Goal: Transaction & Acquisition: Book appointment/travel/reservation

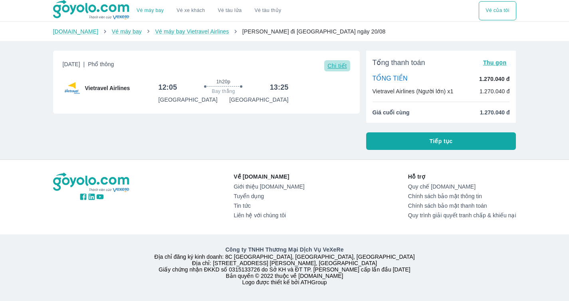
click at [341, 66] on span "Chi tiết" at bounding box center [336, 66] width 19 height 6
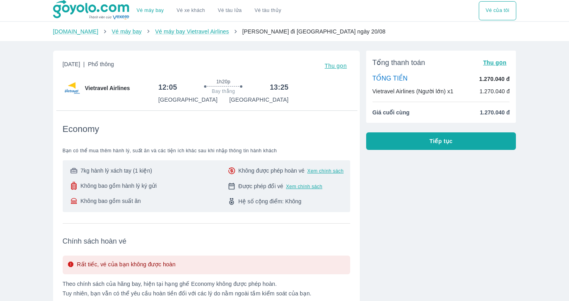
scroll to position [40, 0]
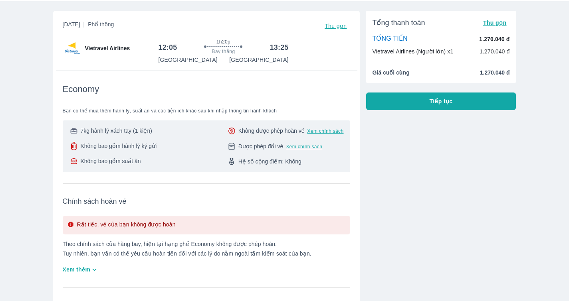
click at [304, 147] on span "Xem chính sách" at bounding box center [304, 147] width 36 height 6
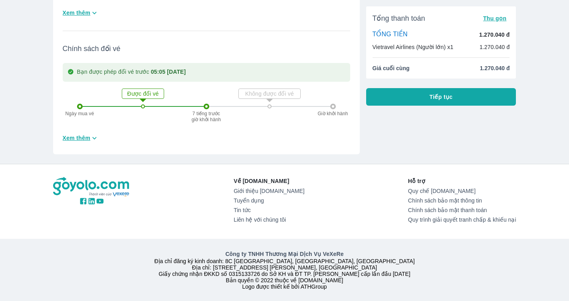
scroll to position [267, 0]
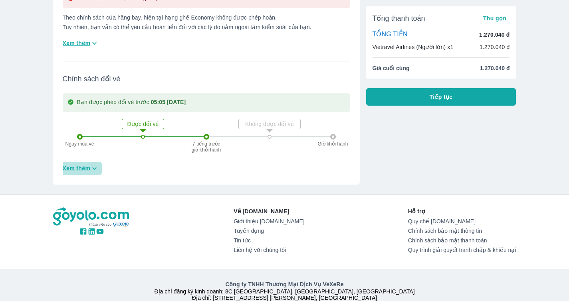
click at [75, 171] on span "Xem thêm" at bounding box center [77, 168] width 28 height 8
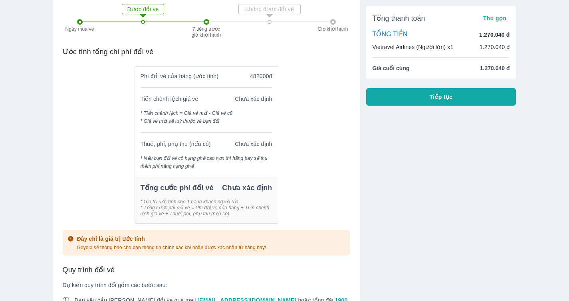
scroll to position [375, 0]
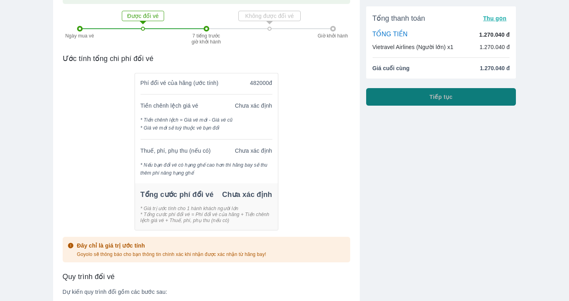
click at [423, 97] on button "Tiếp tục" at bounding box center [441, 97] width 150 height 18
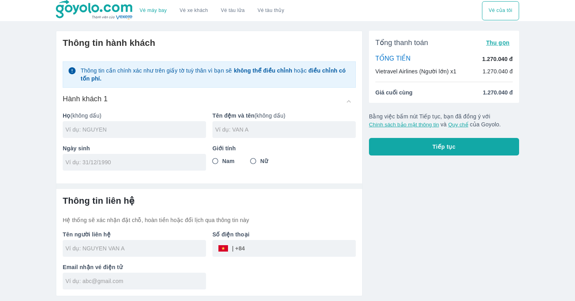
click at [113, 129] on input "text" at bounding box center [135, 130] width 140 height 8
type input "TRAN"
click at [286, 133] on input "text" at bounding box center [285, 130] width 140 height 8
type input "[PERSON_NAME]"
click at [107, 165] on input "tel" at bounding box center [131, 162] width 132 height 8
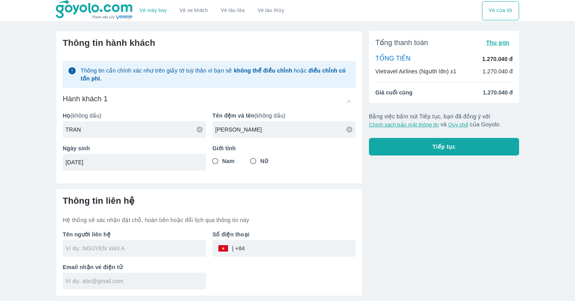
type input "[DATE]"
click at [253, 162] on input "Nữ" at bounding box center [253, 161] width 14 height 14
radio input "true"
click at [303, 219] on p "Hệ thống sẽ xác nhận đặt chỗ, hoàn tiền hoặc đổi lịch qua thông tin này" at bounding box center [209, 220] width 293 height 8
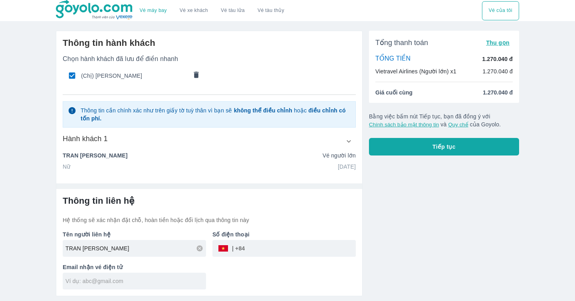
type input "TRAN [PERSON_NAME]"
click at [278, 250] on input "tel" at bounding box center [300, 248] width 111 height 19
type input "0914280061"
click at [72, 252] on input "[PERSON_NAME]" at bounding box center [135, 249] width 140 height 8
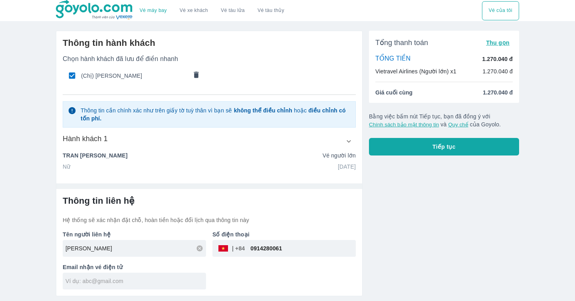
drag, startPoint x: 115, startPoint y: 252, endPoint x: 47, endPoint y: 252, distance: 67.8
click at [47, 252] on div "Vé máy bay Vé xe khách Vé tàu lửa Vé tàu thủy Vé của tôi Thông tin hành khách C…" at bounding box center [287, 150] width 575 height 301
type input "R"
type input "TRAN [PERSON_NAME]"
click at [125, 281] on input "text" at bounding box center [135, 281] width 140 height 8
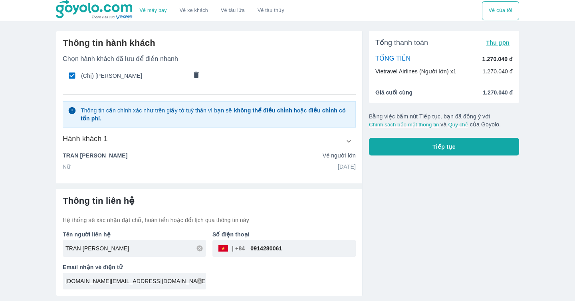
type input "[DOMAIN_NAME][EMAIL_ADDRESS][DOMAIN_NAME]"
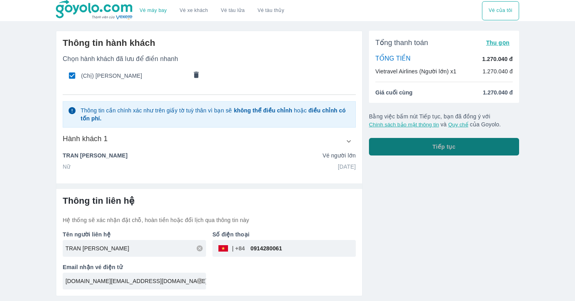
click at [444, 148] on span "Tiếp tục" at bounding box center [443, 147] width 23 height 8
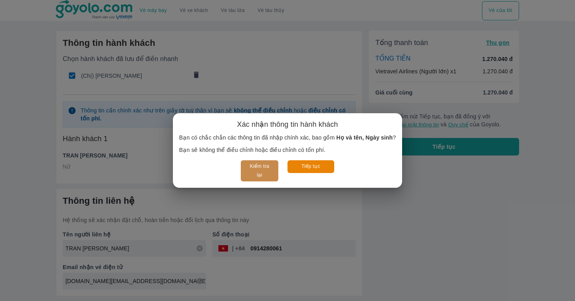
click at [262, 166] on button "Kiểm tra lại" at bounding box center [259, 170] width 37 height 21
